Goal: Task Accomplishment & Management: Manage account settings

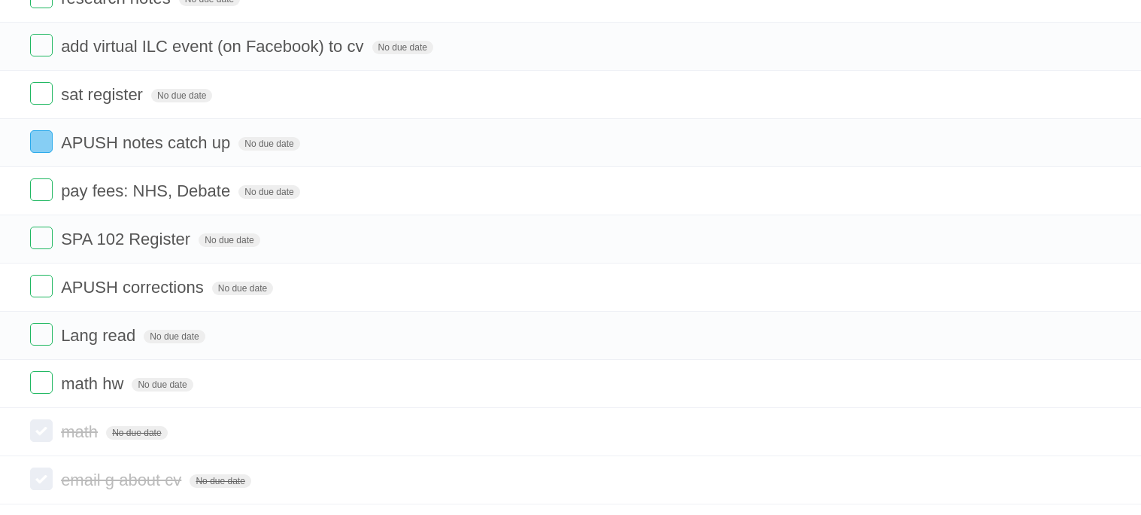
scroll to position [485, 0]
click at [53, 393] on form "math hw No due date White Red Blue Green Purple Orange" at bounding box center [570, 385] width 1081 height 25
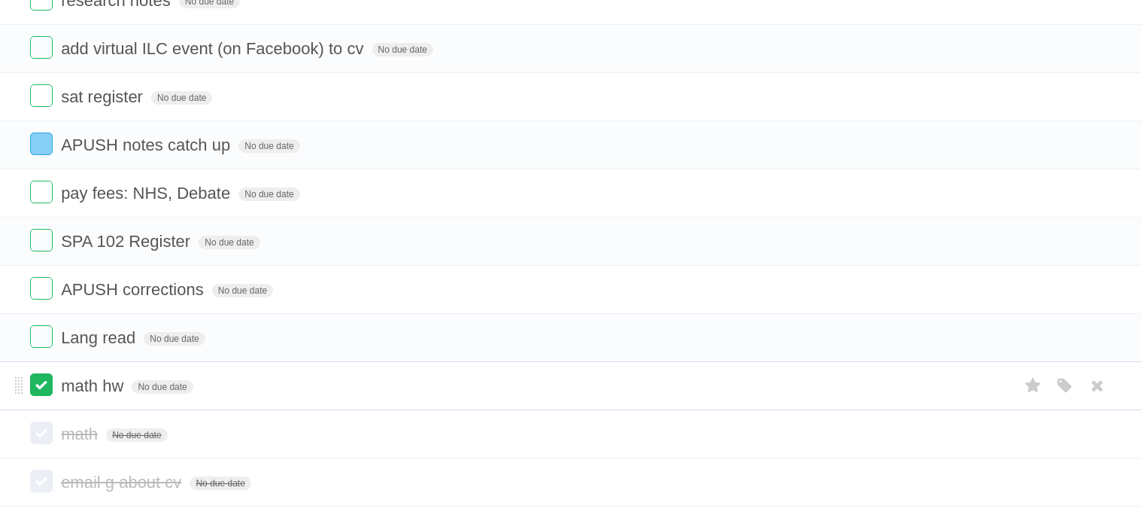
click at [50, 394] on label at bounding box center [41, 384] width 23 height 23
click at [39, 346] on label at bounding box center [41, 336] width 23 height 23
click at [45, 299] on label at bounding box center [41, 288] width 23 height 23
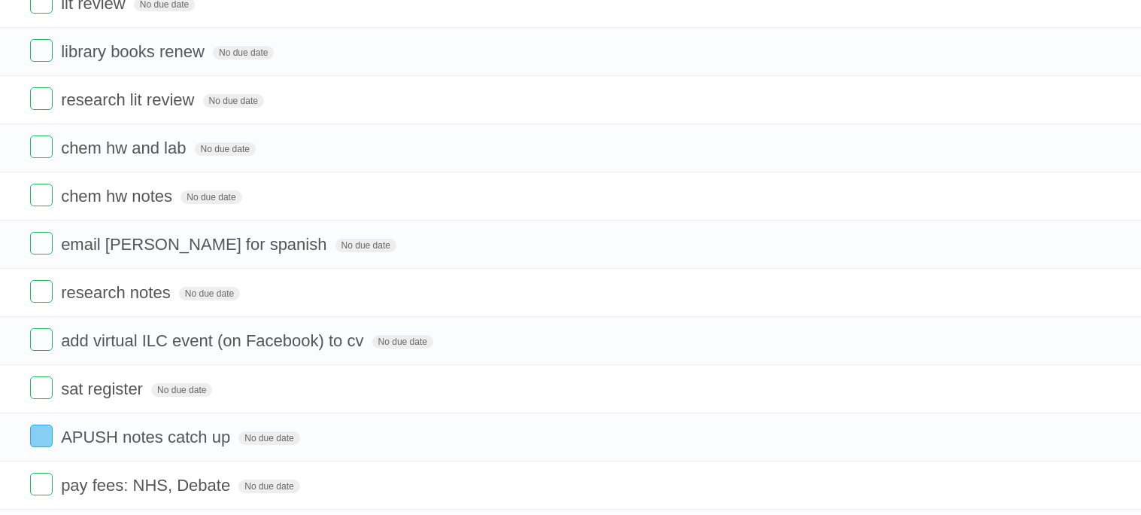
scroll to position [190, 0]
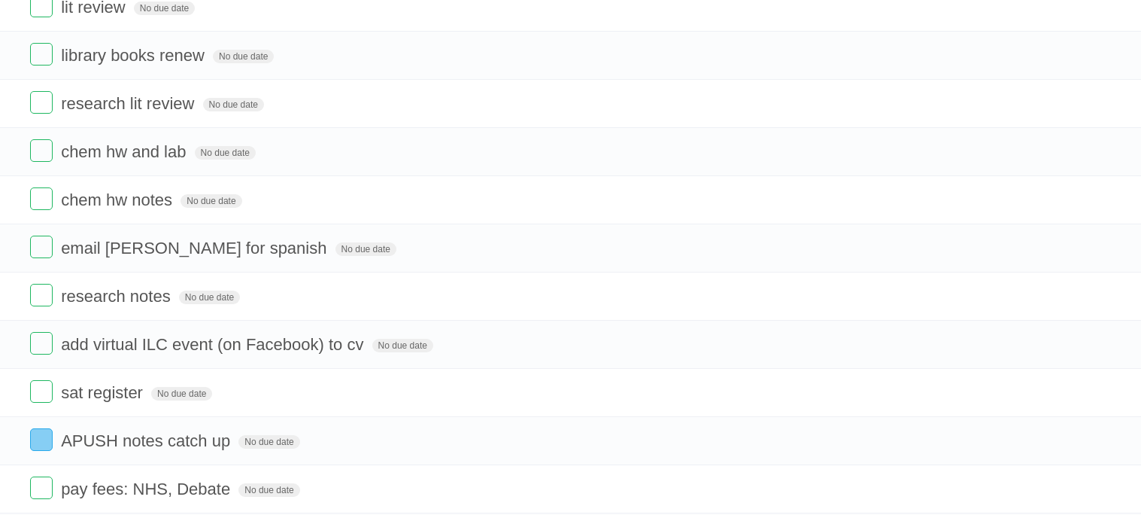
click at [45, 304] on label at bounding box center [41, 295] width 23 height 23
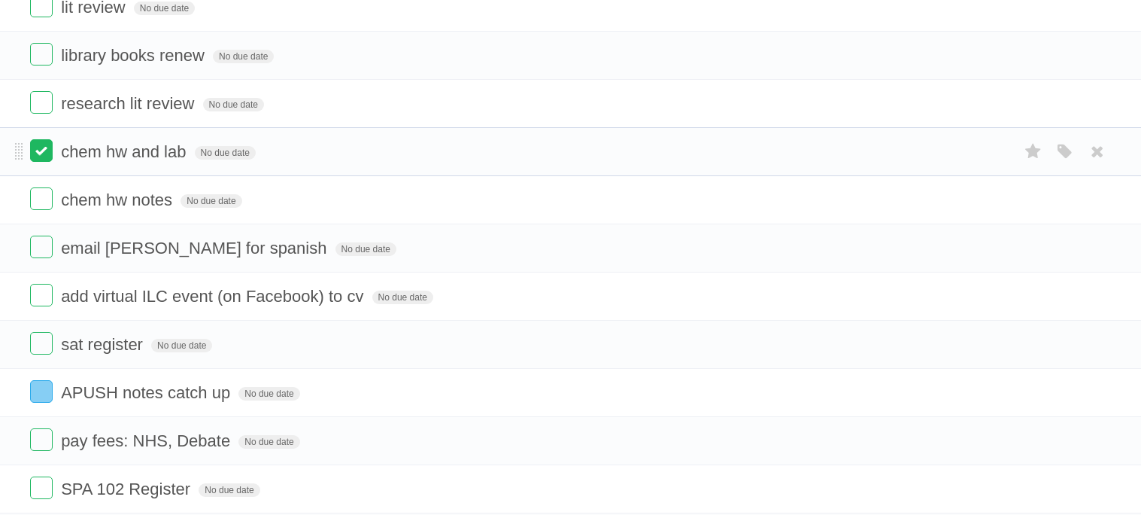
click at [37, 151] on label at bounding box center [41, 150] width 23 height 23
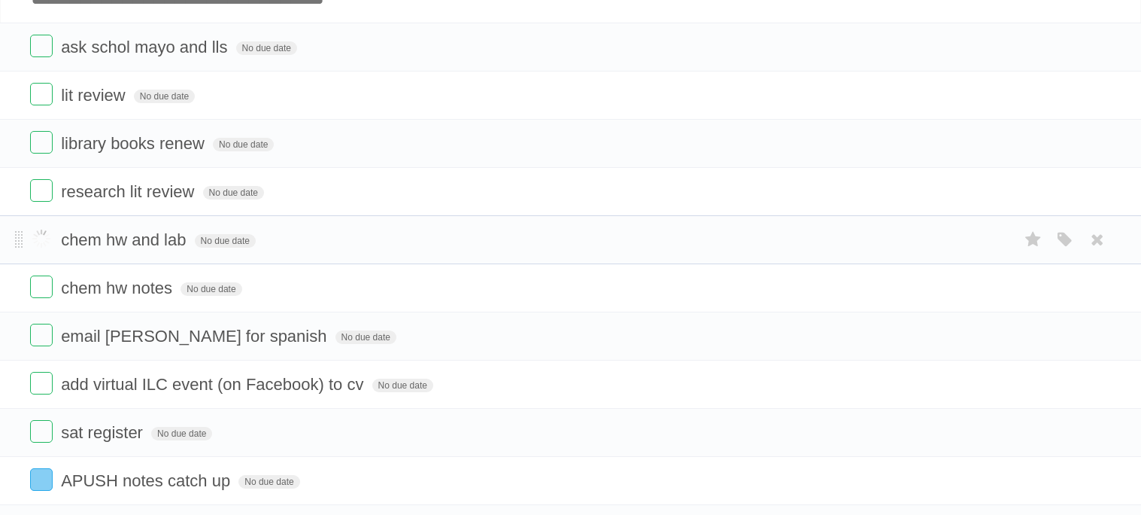
scroll to position [101, 0]
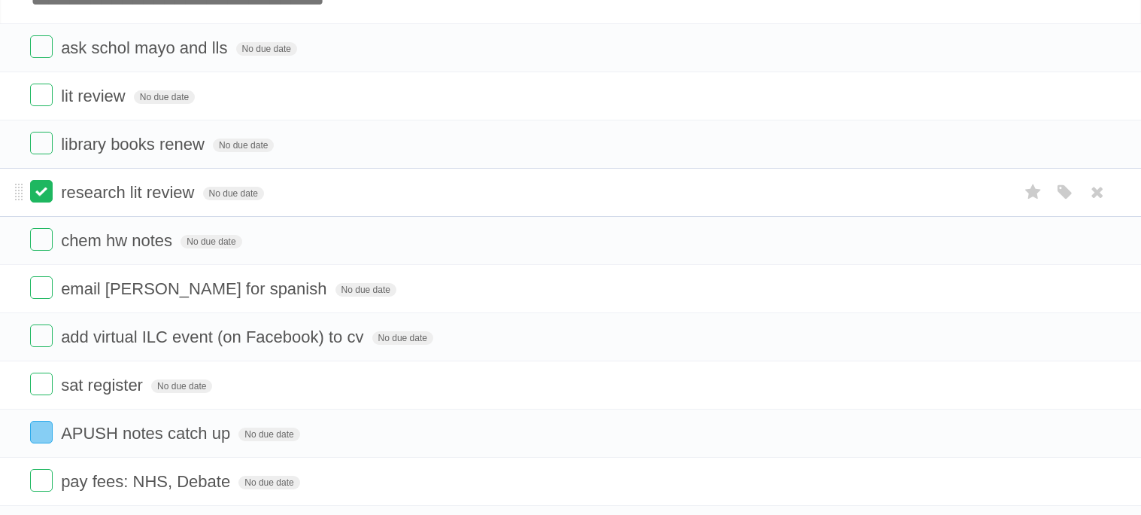
click at [44, 187] on label at bounding box center [41, 191] width 23 height 23
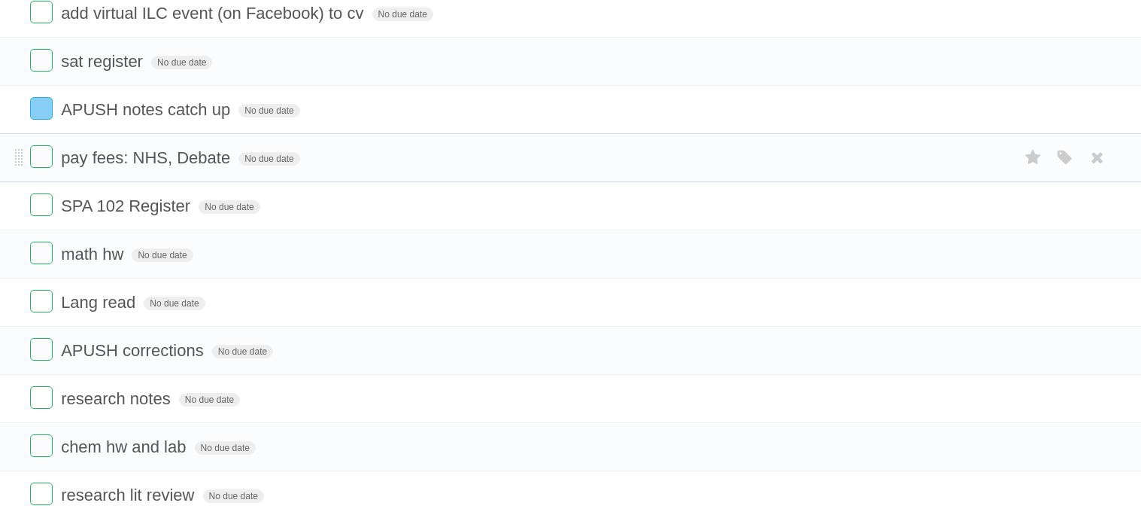
scroll to position [381, 0]
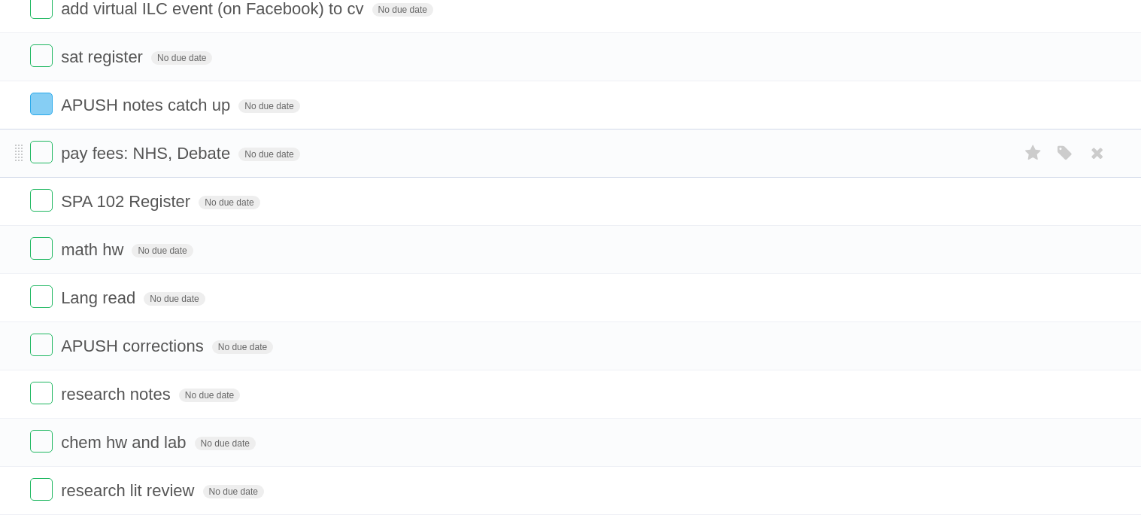
click at [42, 260] on label at bounding box center [41, 248] width 23 height 23
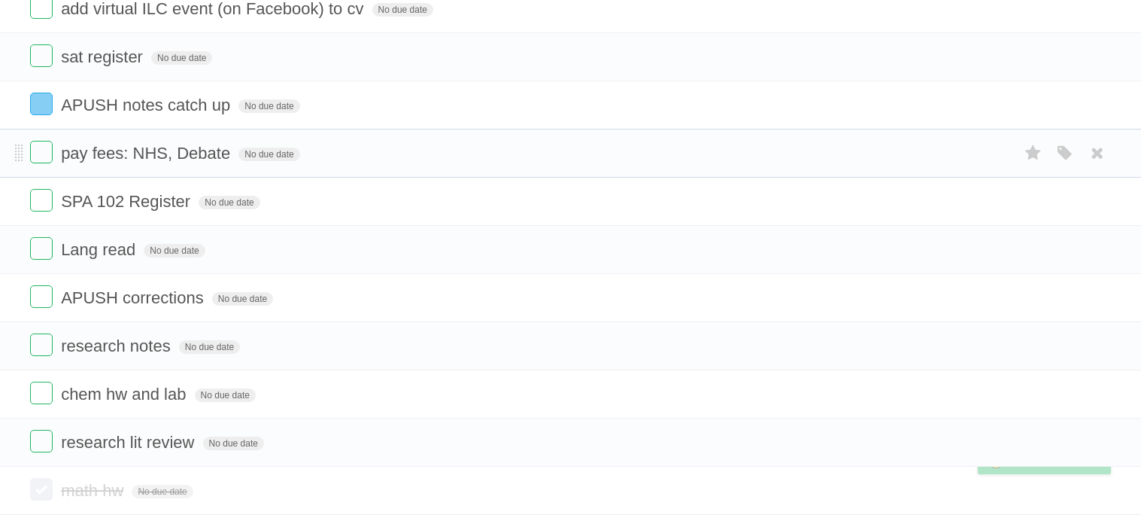
click at [42, 260] on label at bounding box center [41, 248] width 23 height 23
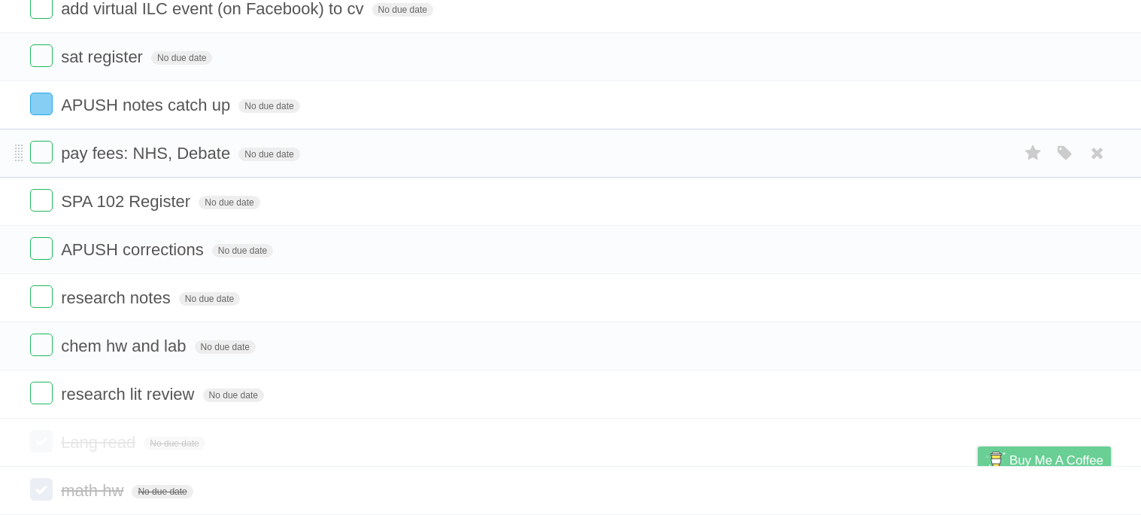
click at [42, 260] on label at bounding box center [41, 248] width 23 height 23
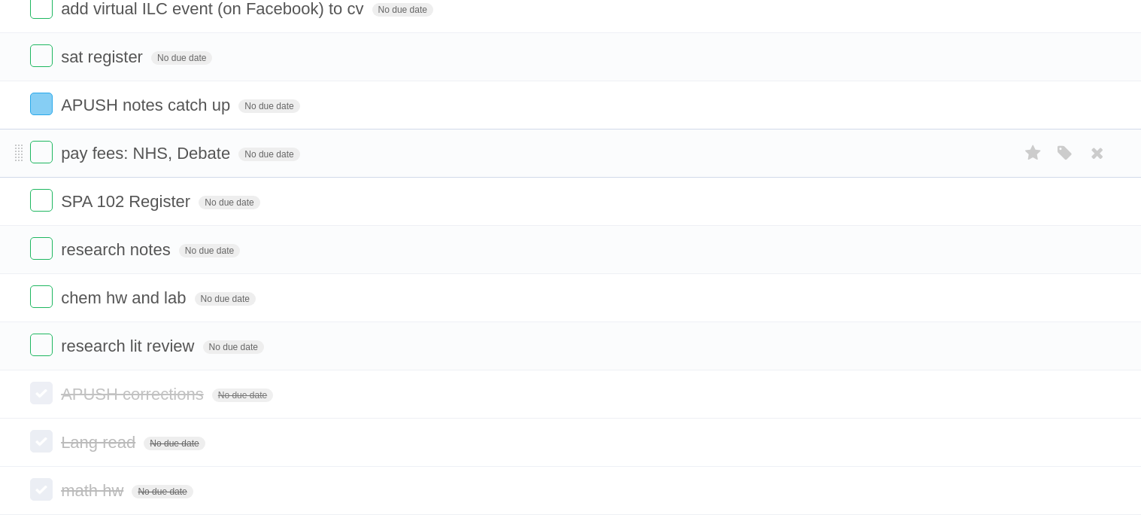
click at [42, 260] on label at bounding box center [41, 248] width 23 height 23
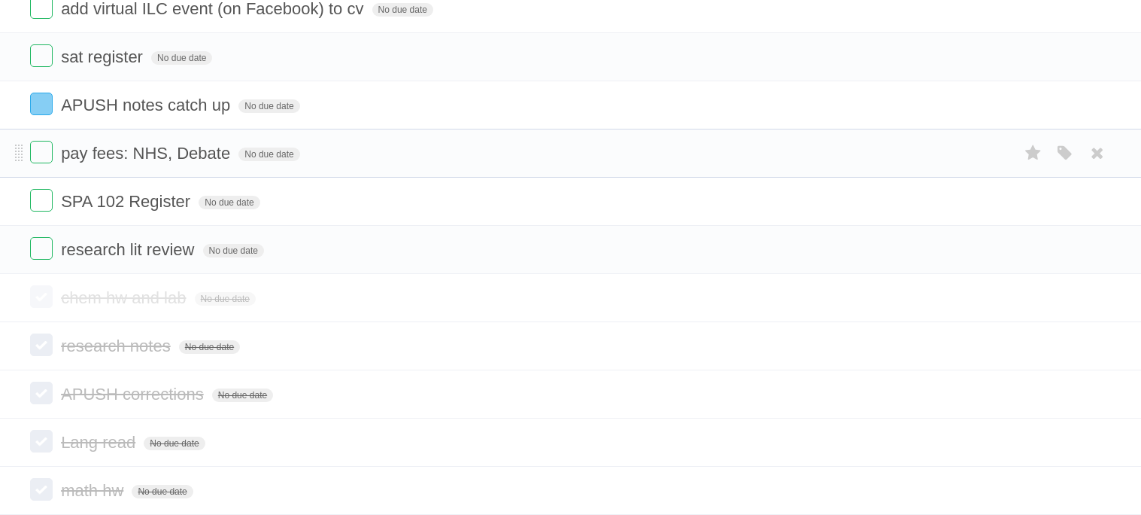
click at [42, 260] on label at bounding box center [41, 248] width 23 height 23
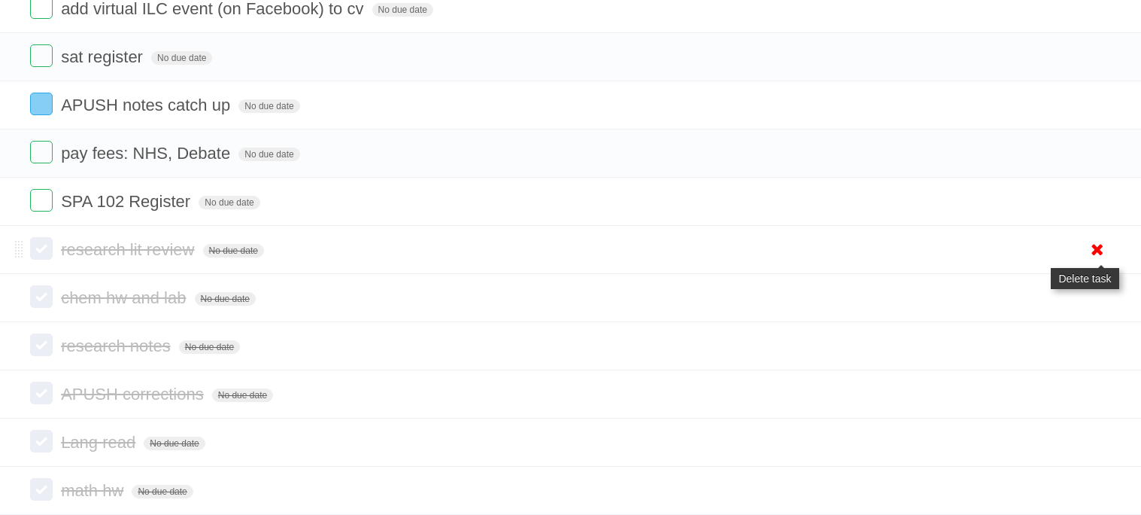
click at [1096, 253] on icon at bounding box center [1097, 249] width 21 height 25
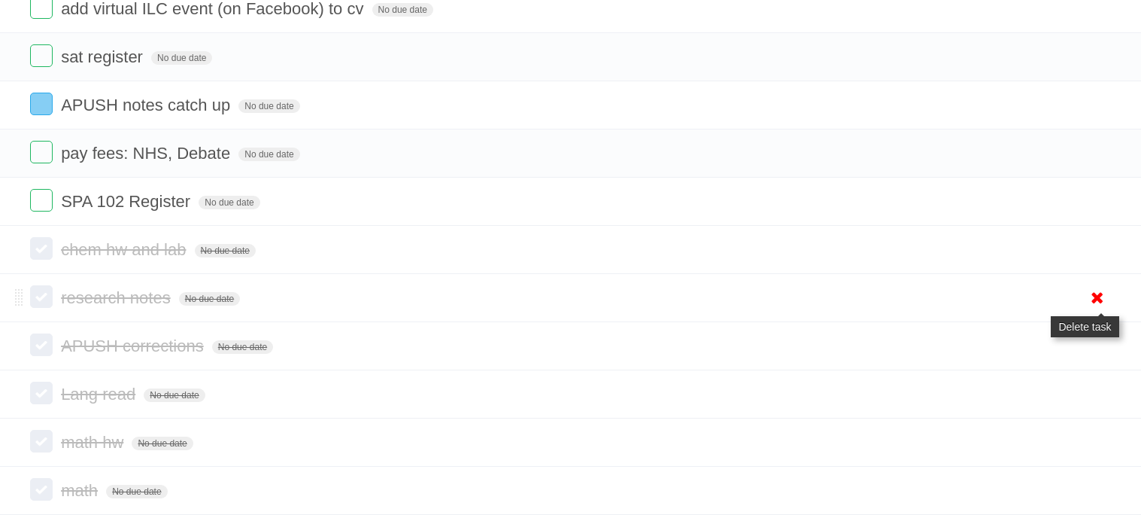
click at [1102, 307] on icon at bounding box center [1097, 297] width 21 height 25
click at [1101, 304] on icon at bounding box center [1097, 297] width 21 height 25
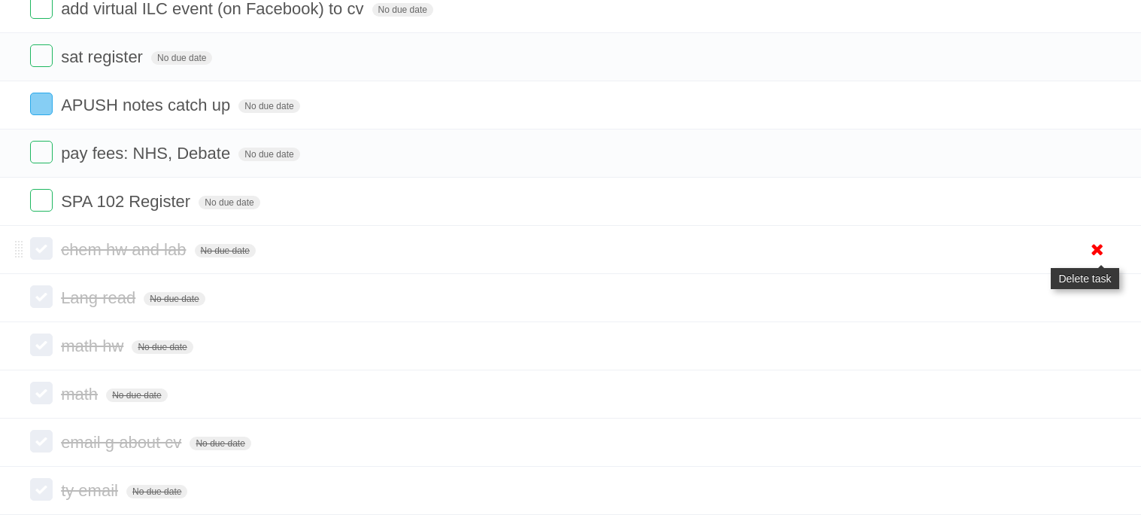
click at [1095, 262] on icon at bounding box center [1097, 249] width 21 height 25
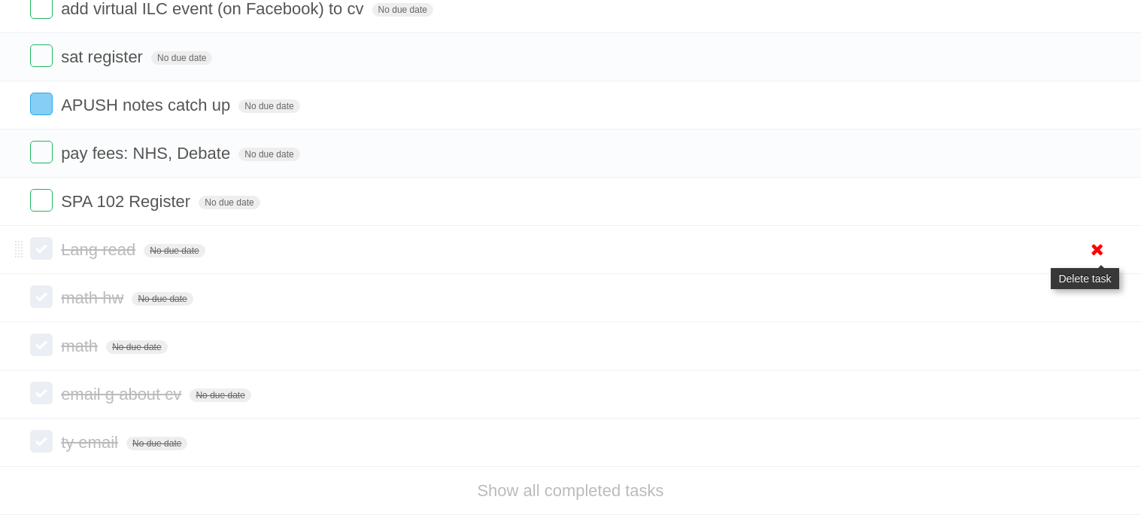
click at [1095, 262] on icon at bounding box center [1097, 249] width 21 height 25
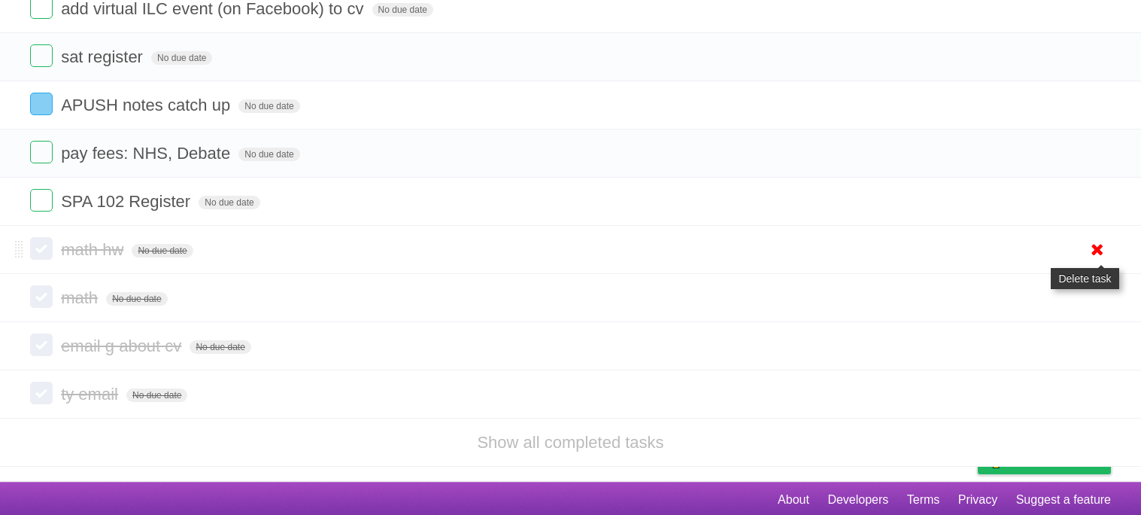
click at [1100, 262] on icon at bounding box center [1097, 249] width 21 height 25
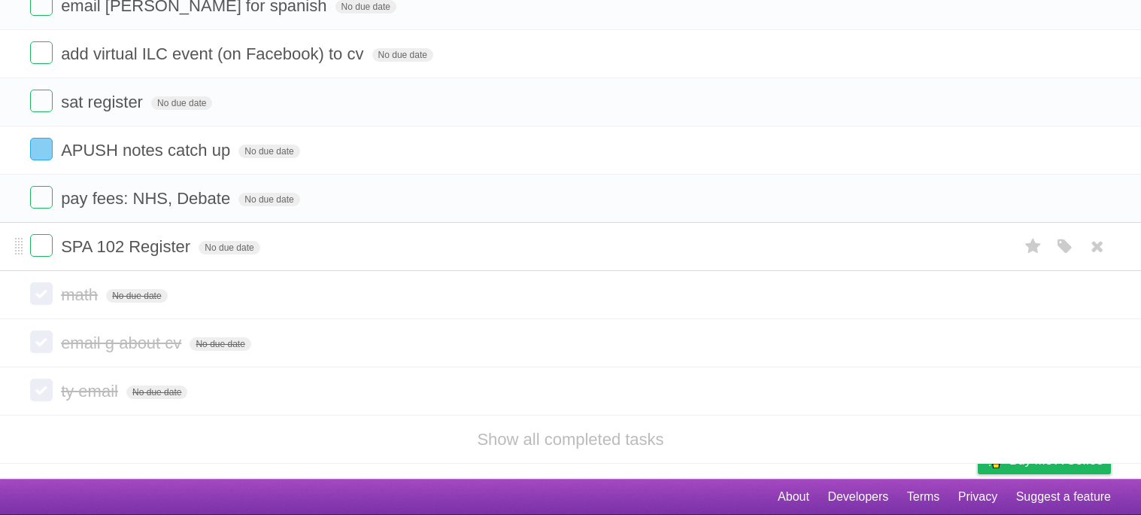
scroll to position [349, 0]
click at [1089, 289] on icon at bounding box center [1097, 294] width 21 height 25
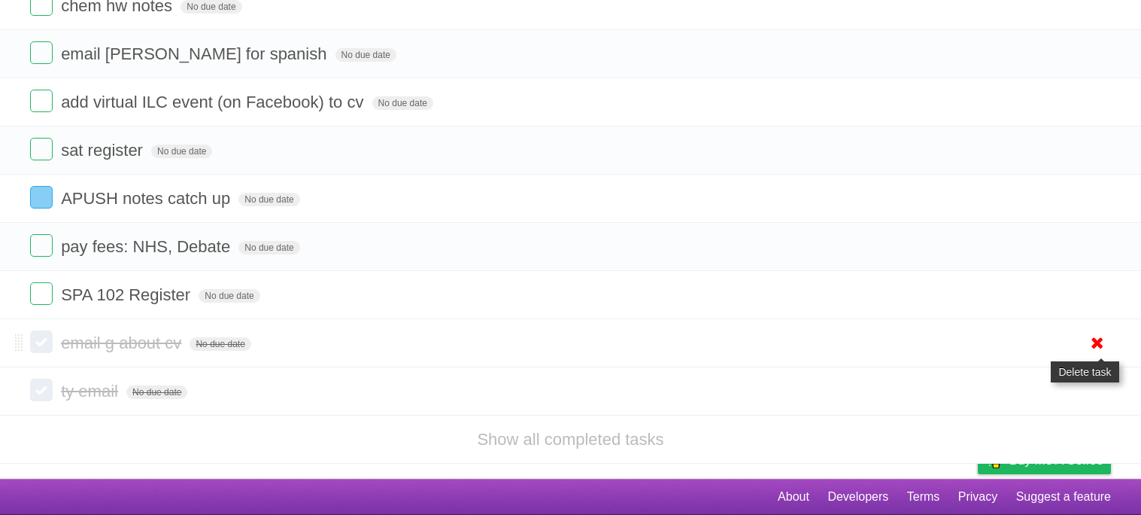
click at [1093, 344] on icon at bounding box center [1097, 342] width 21 height 25
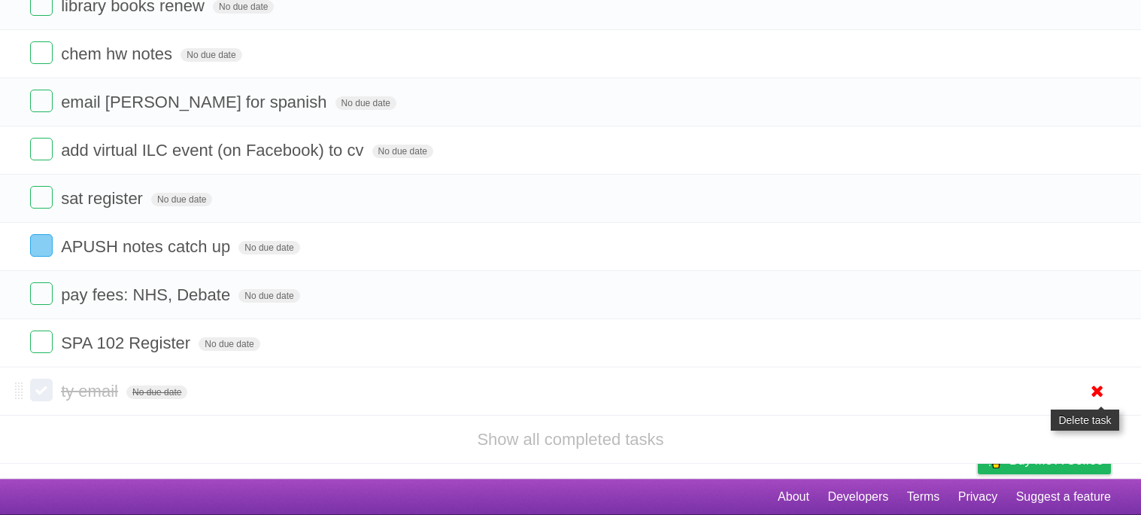
click at [1103, 391] on icon at bounding box center [1097, 390] width 21 height 25
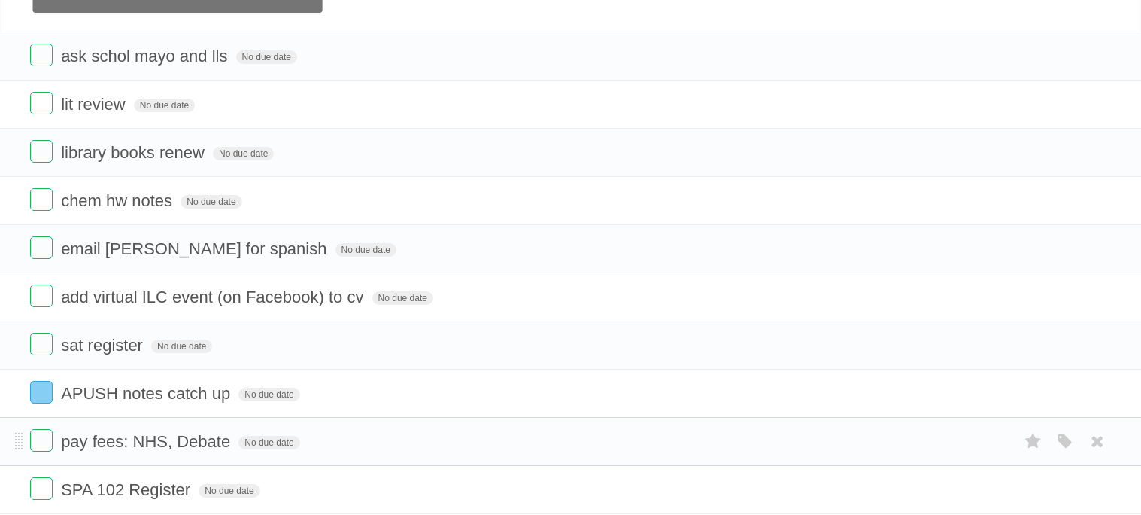
scroll to position [91, 0]
